Goal: Book appointment/travel/reservation

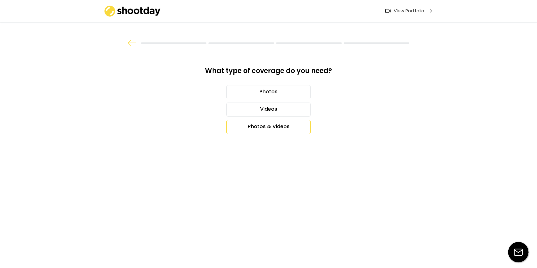
click at [267, 124] on div "Photos & Videos" at bounding box center [268, 127] width 84 height 14
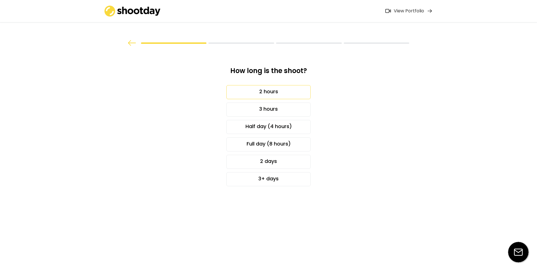
click at [296, 92] on div "2 hours" at bounding box center [268, 92] width 84 height 14
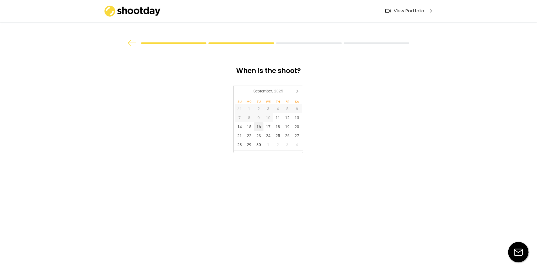
click at [260, 128] on div "16" at bounding box center [259, 126] width 10 height 9
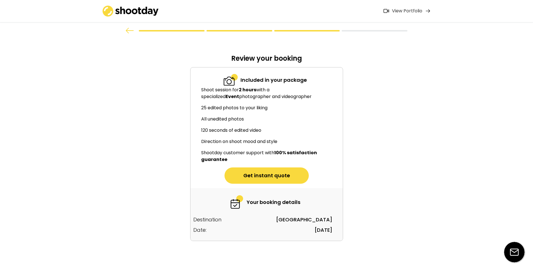
scroll to position [19, 0]
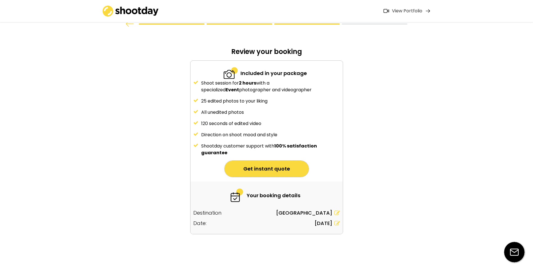
click at [279, 167] on button "Get instant quote" at bounding box center [267, 169] width 84 height 16
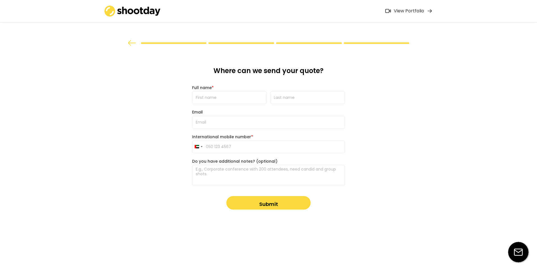
drag, startPoint x: 231, startPoint y: 98, endPoint x: 237, endPoint y: 97, distance: 5.5
click at [231, 98] on input "input" at bounding box center [229, 97] width 75 height 13
type input "[PERSON_NAME]"
click at [226, 125] on input "email" at bounding box center [268, 122] width 153 height 13
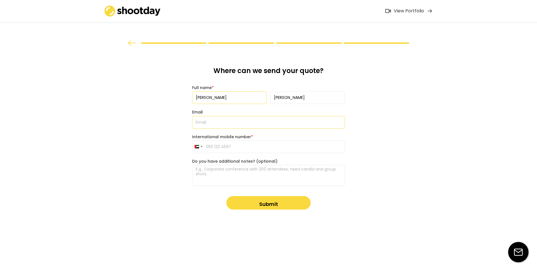
type input "[PERSON_NAME][EMAIL_ADDRESS][PERSON_NAME][DOMAIN_NAME]"
click at [234, 144] on input "tel" at bounding box center [268, 146] width 153 height 13
type input "555826854"
click at [253, 171] on textarea at bounding box center [268, 175] width 153 height 21
click at [247, 171] on textarea at bounding box center [268, 175] width 153 height 21
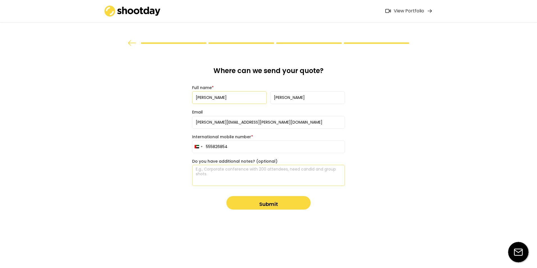
paste textarea "Running order: 6:30-7:00pm - Guests arrive 7:00-7:45pm - Seminar 7:45-8:15pm - …"
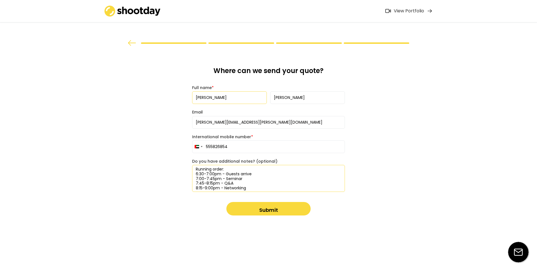
click at [196, 170] on textarea "Running order: 6:30-7:00pm - Guests arrive 7:00-7:45pm - Seminar 7:45-8:15pm - …" at bounding box center [268, 178] width 153 height 27
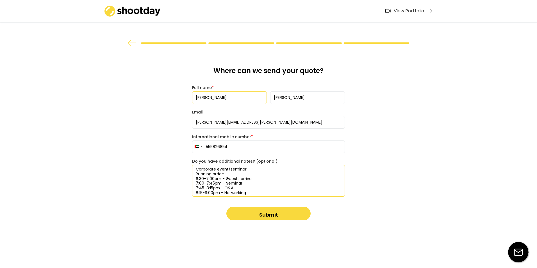
click at [257, 175] on textarea "Corporate event/seminar. Running order: 6:30-7:00pm - Guests arrive 7:00-7:45pm…" at bounding box center [268, 181] width 153 height 32
drag, startPoint x: 251, startPoint y: 170, endPoint x: 227, endPoint y: 168, distance: 24.2
click at [227, 168] on textarea "Corporate event/seminar. Running order: 6:30-7:00pm - Guests arrive 7:00-7:45pm…" at bounding box center [268, 181] width 153 height 32
type textarea "Corporate event. Running order: 6:30-7:00pm - Guests arrive 7:00-7:45pm - Semin…"
click at [276, 217] on button "Submit" at bounding box center [268, 213] width 84 height 13
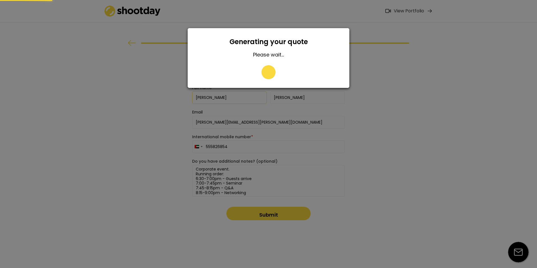
type input "055 582 6854"
